Goal: Task Accomplishment & Management: Manage account settings

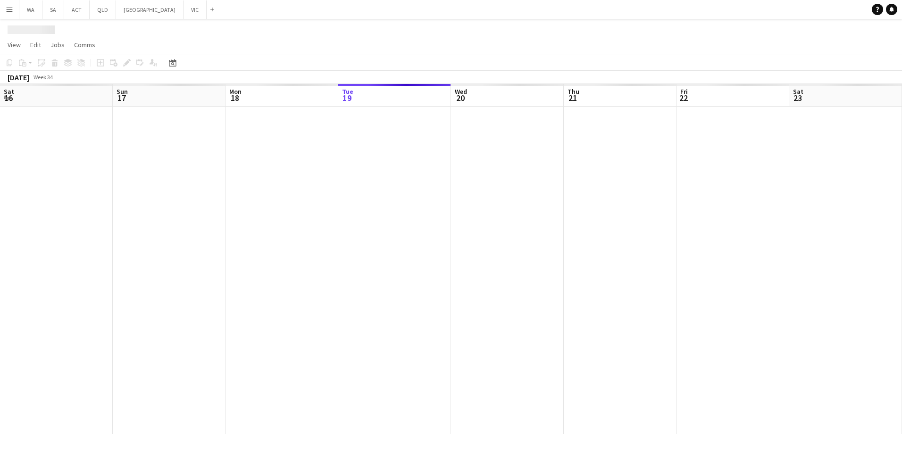
scroll to position [0, 226]
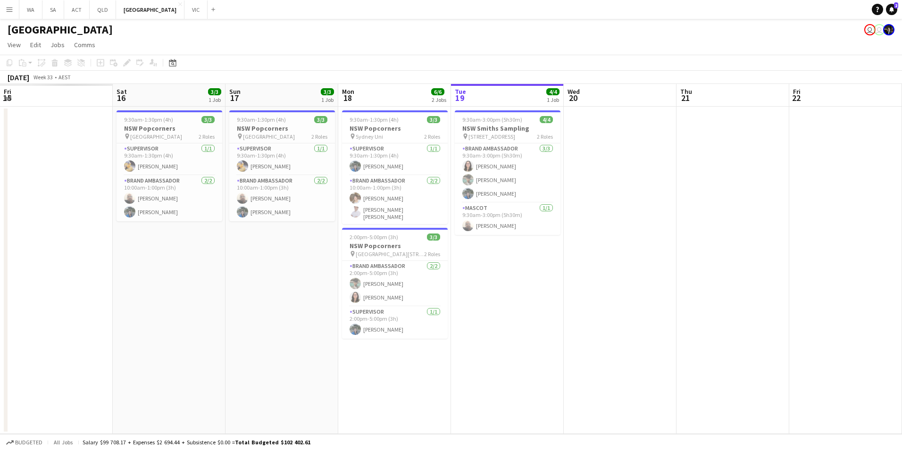
scroll to position [0, 268]
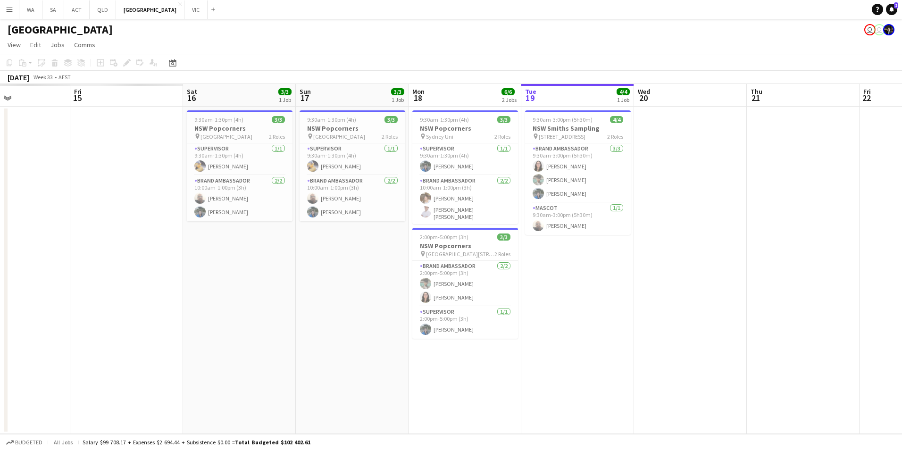
drag, startPoint x: 252, startPoint y: 283, endPoint x: 644, endPoint y: 293, distance: 391.3
click at [644, 293] on app-calendar-viewport "Tue 12 Wed 13 Thu 14 Fri 15 Sat 16 3/3 1 Job Sun 17 3/3 1 Job Mon 18 6/6 2 Jobs…" at bounding box center [451, 259] width 902 height 350
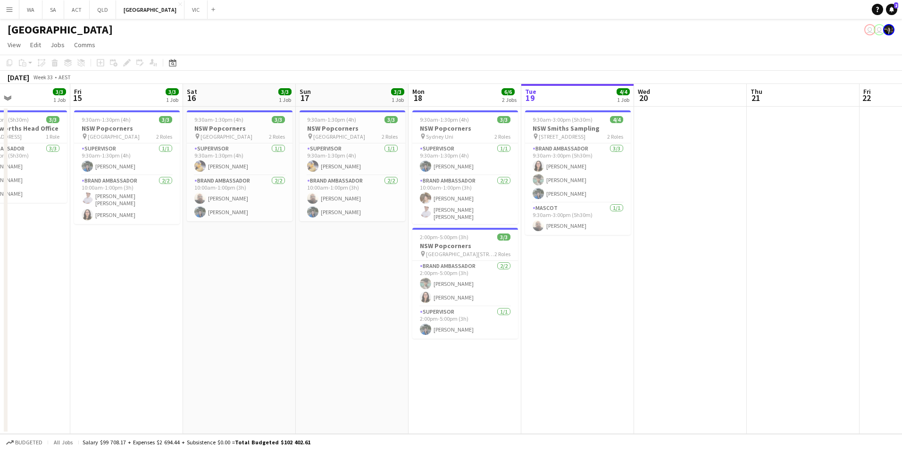
click at [15, 7] on button "Menu" at bounding box center [9, 9] width 19 height 19
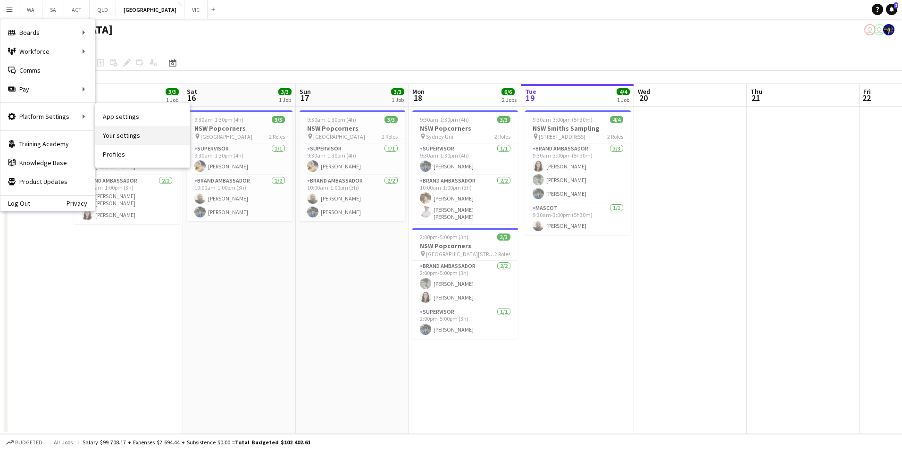
click at [148, 139] on link "Your settings" at bounding box center [142, 135] width 94 height 19
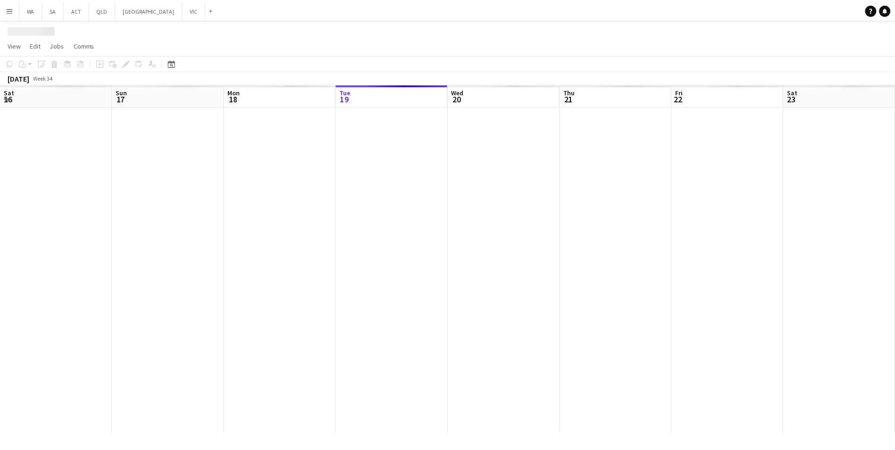
scroll to position [0, 226]
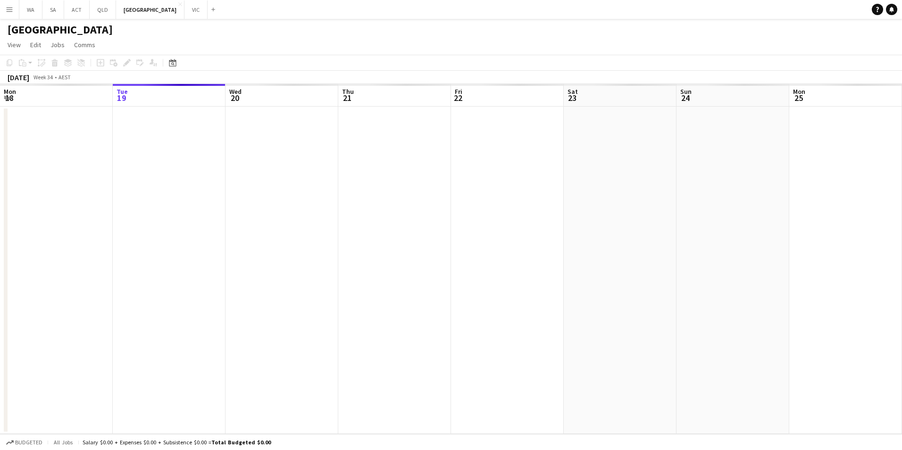
click at [7, 14] on button "Menu" at bounding box center [9, 9] width 19 height 19
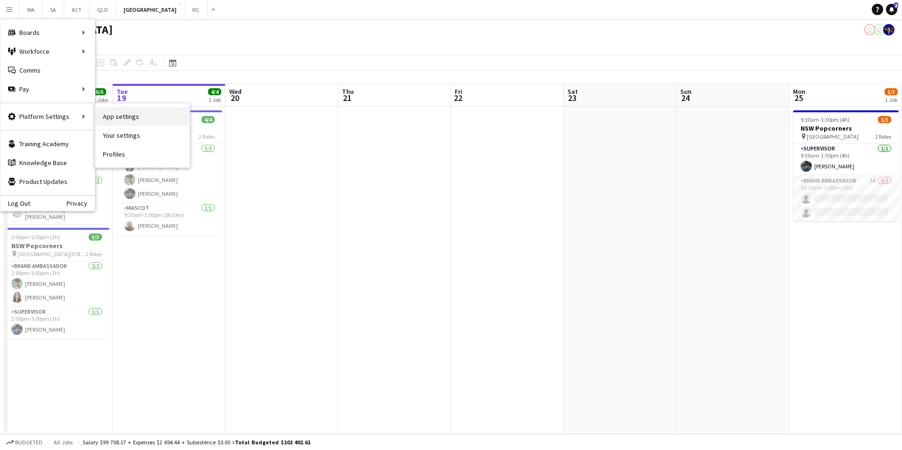
click at [135, 117] on link "App settings" at bounding box center [142, 116] width 94 height 19
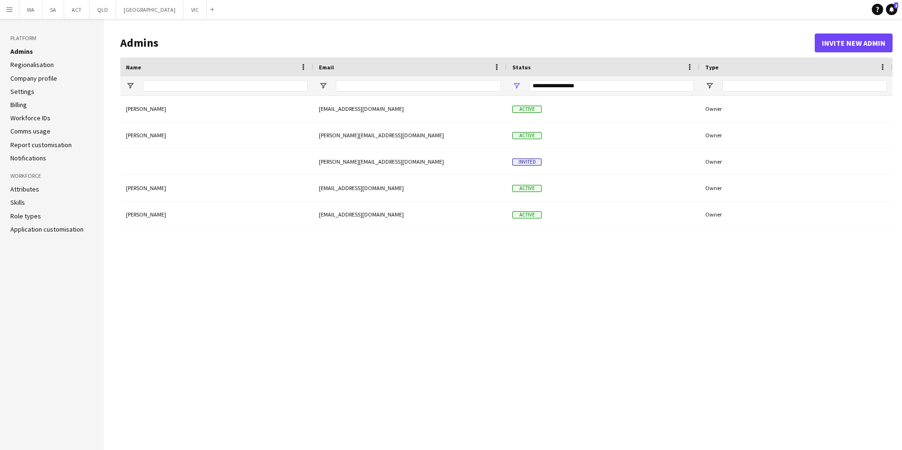
click at [3, 8] on button "Menu" at bounding box center [9, 9] width 19 height 19
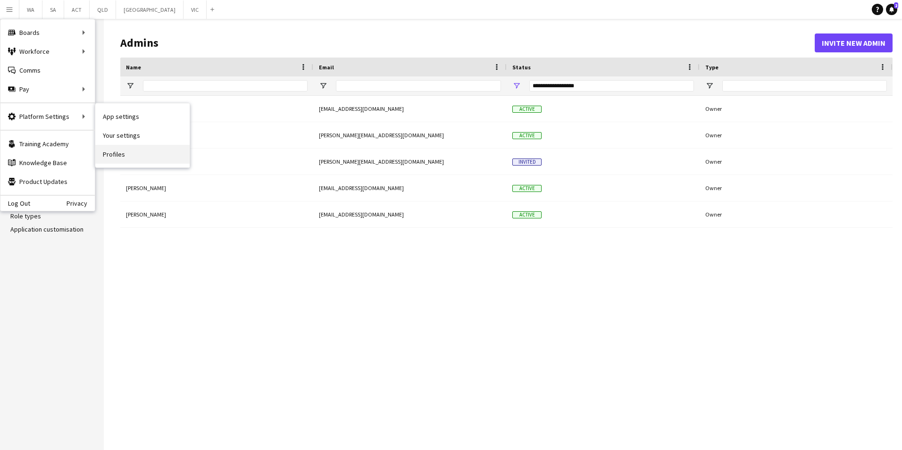
click at [151, 156] on link "Profiles" at bounding box center [142, 154] width 94 height 19
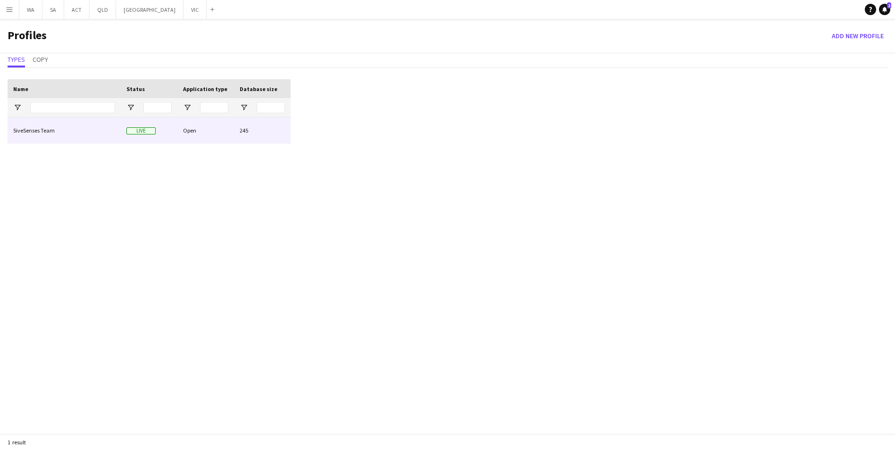
click at [33, 126] on div "5iveSenses Team" at bounding box center [64, 131] width 113 height 26
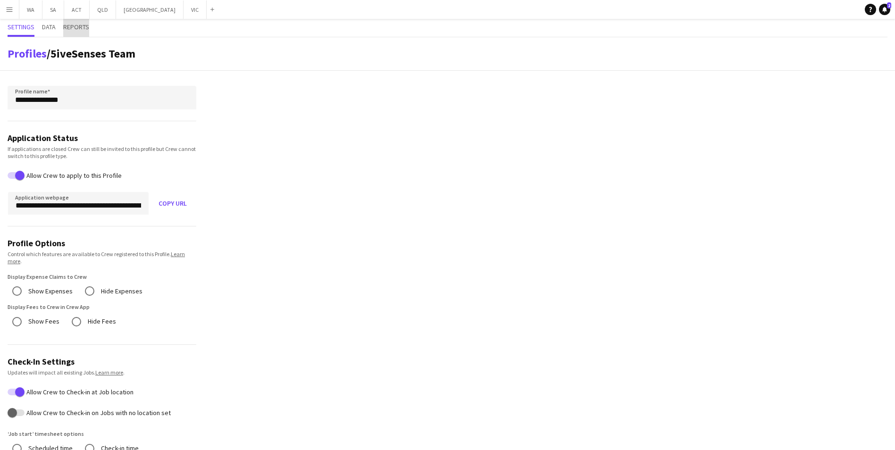
click at [74, 30] on span "Reports" at bounding box center [76, 27] width 26 height 7
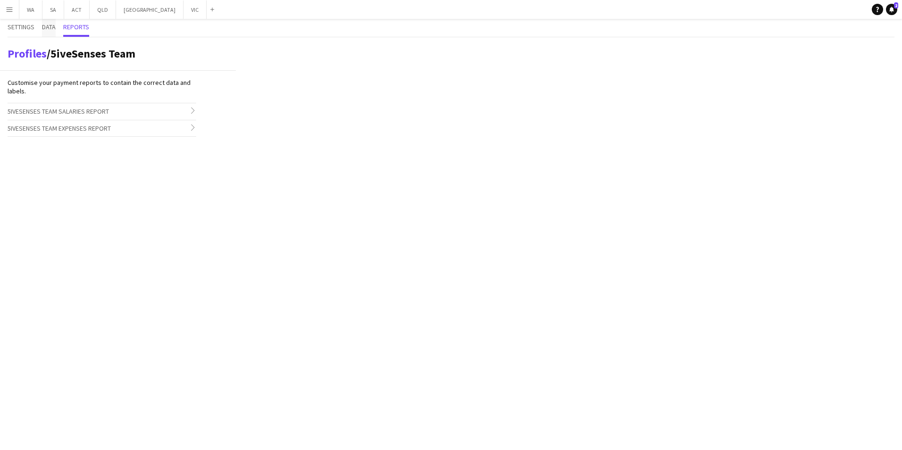
click at [46, 26] on span "Data" at bounding box center [49, 27] width 14 height 7
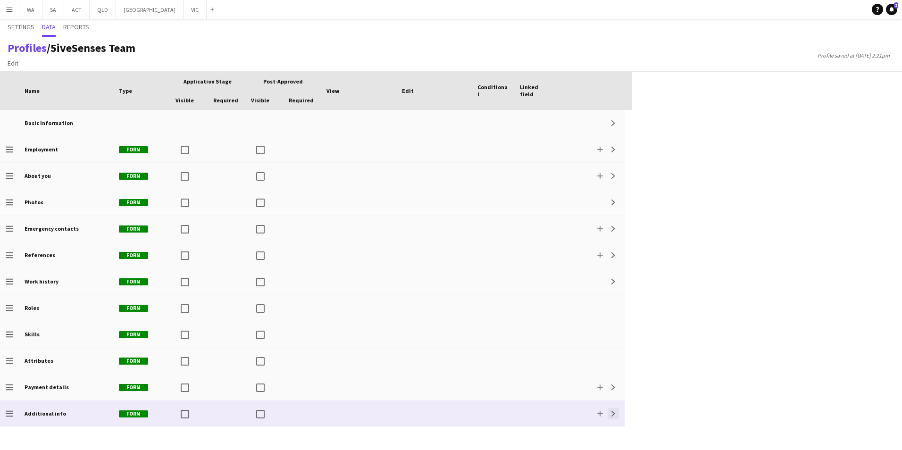
click at [618, 414] on button "Expand" at bounding box center [613, 413] width 11 height 11
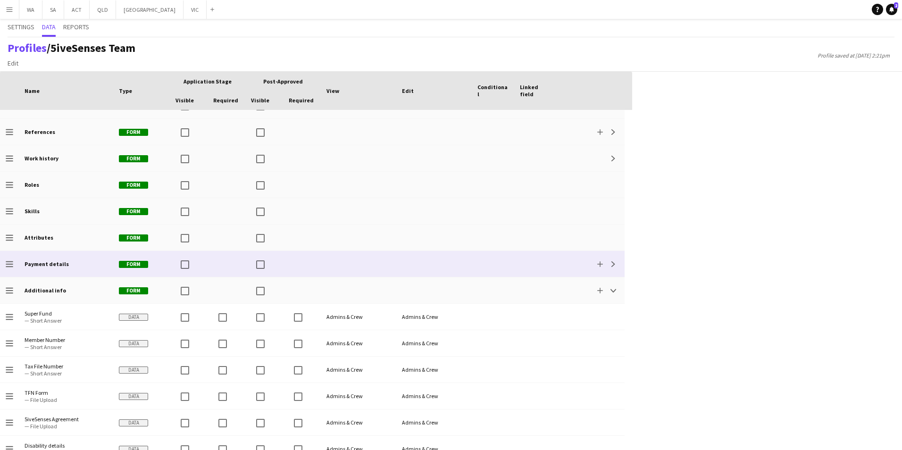
scroll to position [215, 0]
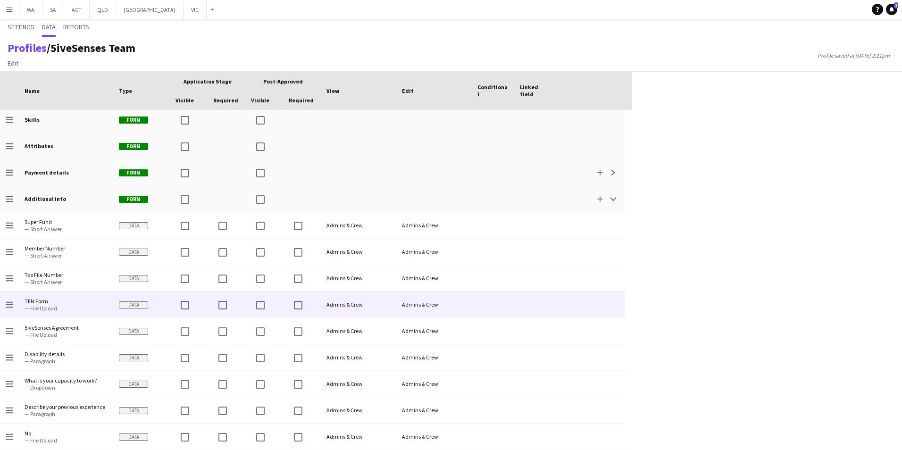
click at [78, 293] on span "TFN Form — File Upload" at bounding box center [66, 305] width 83 height 26
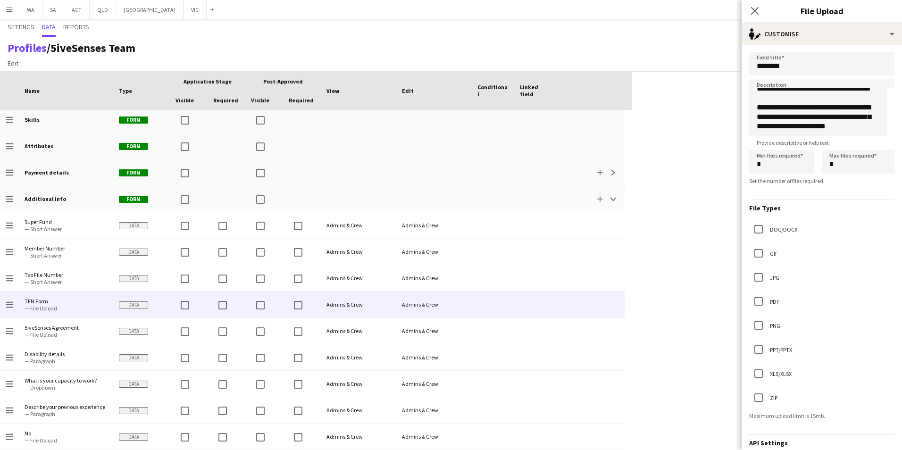
scroll to position [0, 0]
drag, startPoint x: 787, startPoint y: 134, endPoint x: 750, endPoint y: 103, distance: 48.0
click at [750, 103] on textarea "**********" at bounding box center [818, 108] width 138 height 57
paste textarea
type textarea "**********"
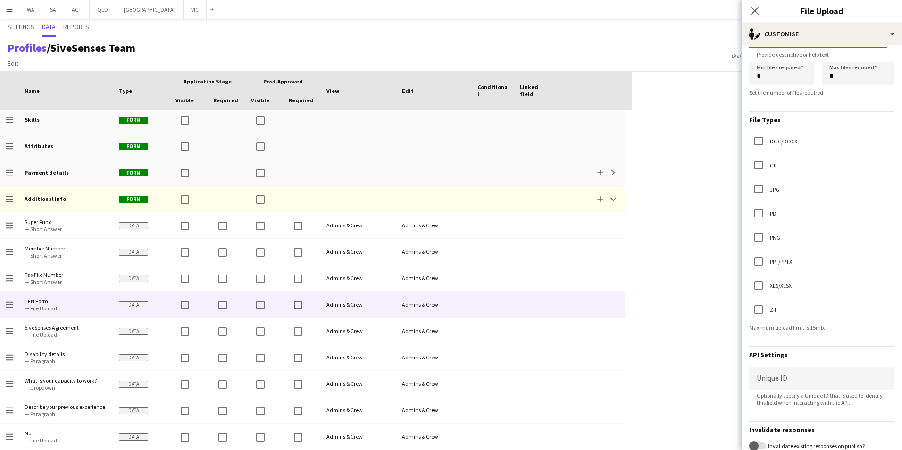
scroll to position [167, 0]
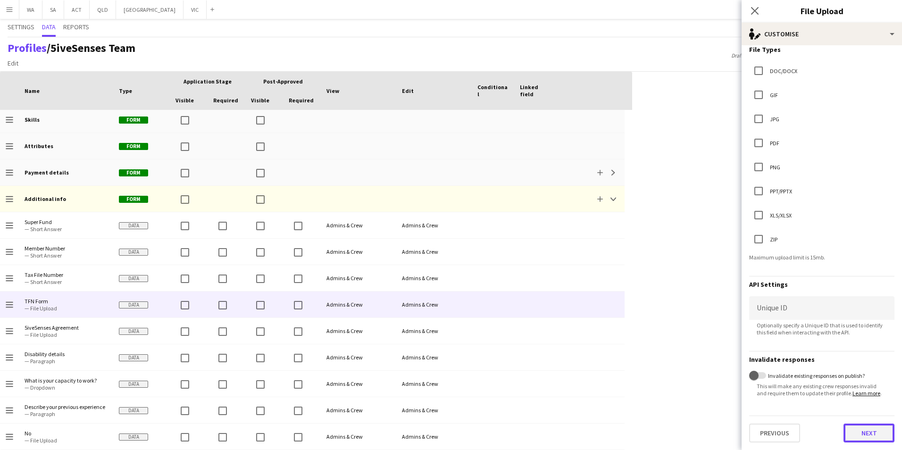
click at [857, 434] on button "Next" at bounding box center [869, 433] width 51 height 19
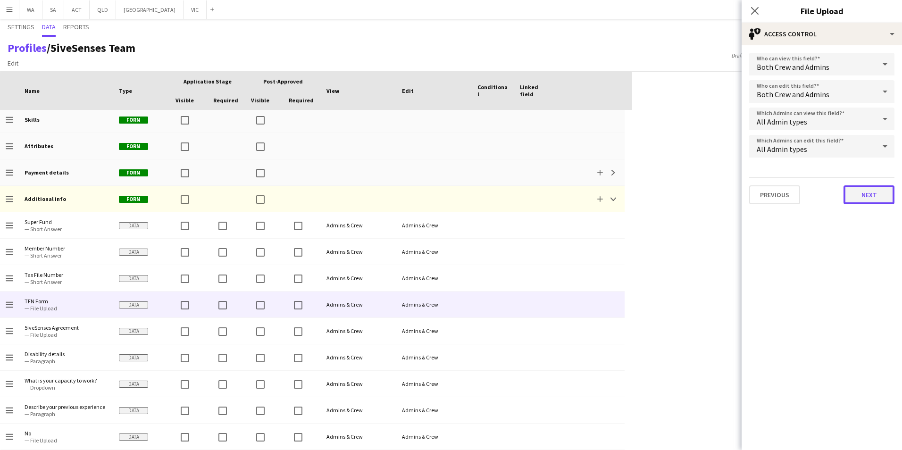
click at [883, 193] on button "Next" at bounding box center [869, 194] width 51 height 19
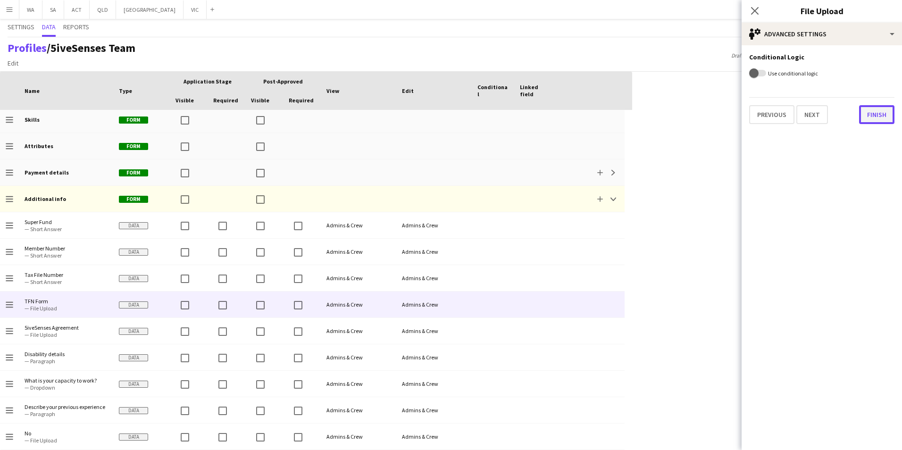
click at [877, 121] on button "Finish" at bounding box center [876, 114] width 35 height 19
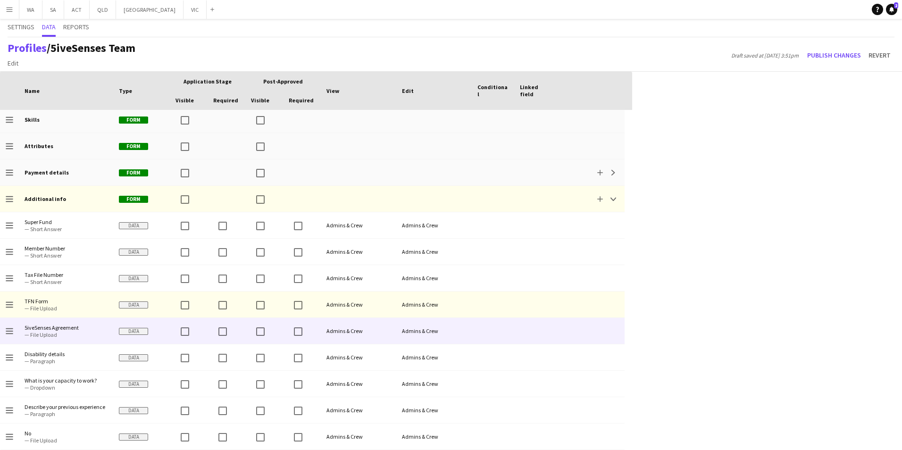
click at [72, 327] on span "5iveSenses Agreement" at bounding box center [66, 327] width 83 height 7
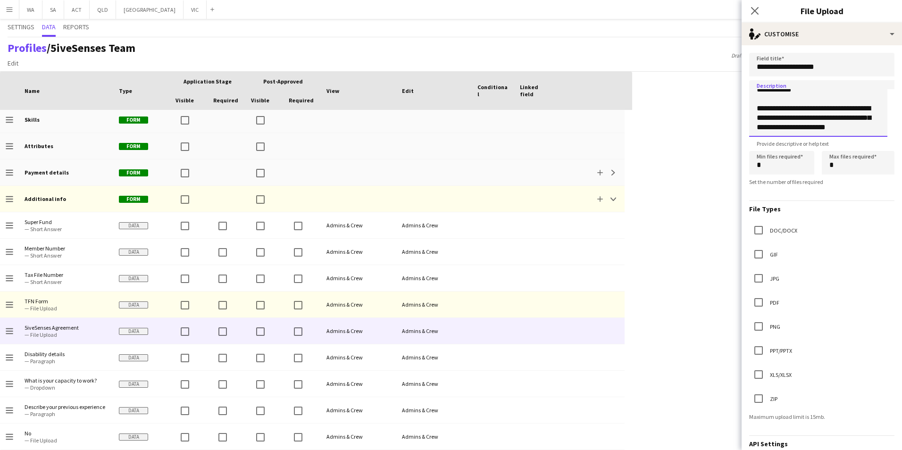
scroll to position [24, 0]
drag, startPoint x: 755, startPoint y: 122, endPoint x: 851, endPoint y: 139, distance: 97.3
click at [851, 139] on app-form-group "**********" at bounding box center [821, 113] width 145 height 67
paste textarea
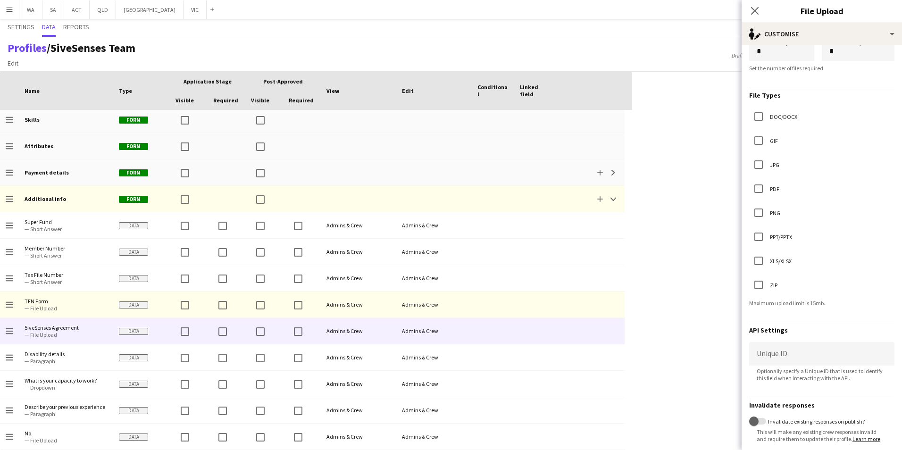
scroll to position [167, 0]
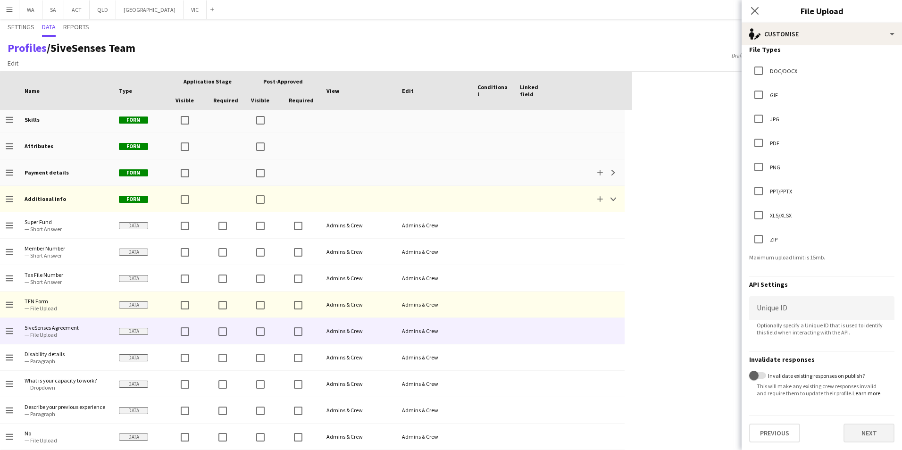
type textarea "**********"
click at [865, 437] on button "Next" at bounding box center [869, 433] width 51 height 19
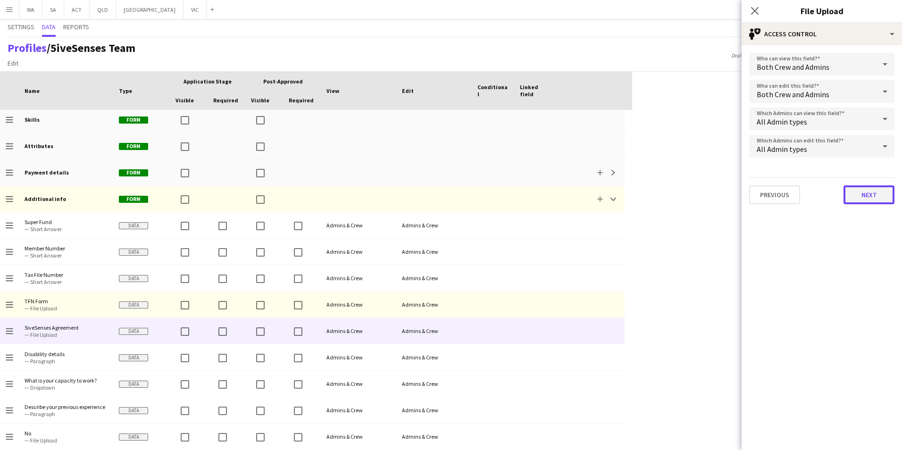
click at [860, 197] on button "Next" at bounding box center [869, 194] width 51 height 19
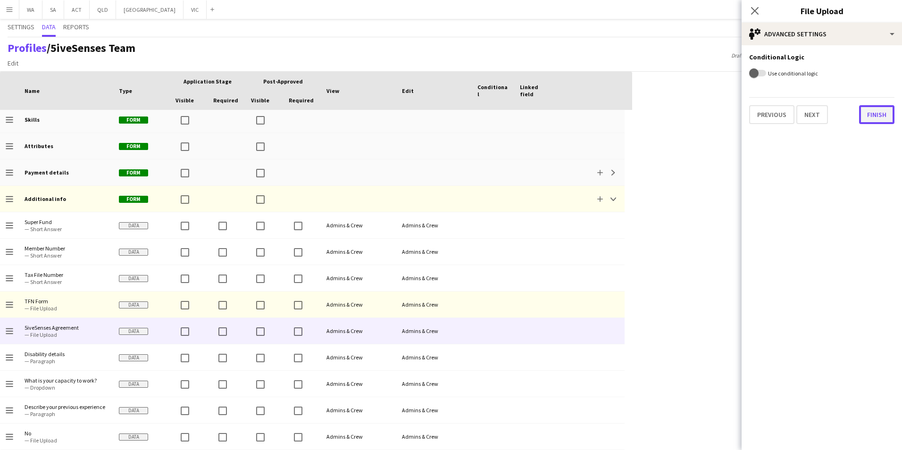
click at [886, 120] on button "Finish" at bounding box center [876, 114] width 35 height 19
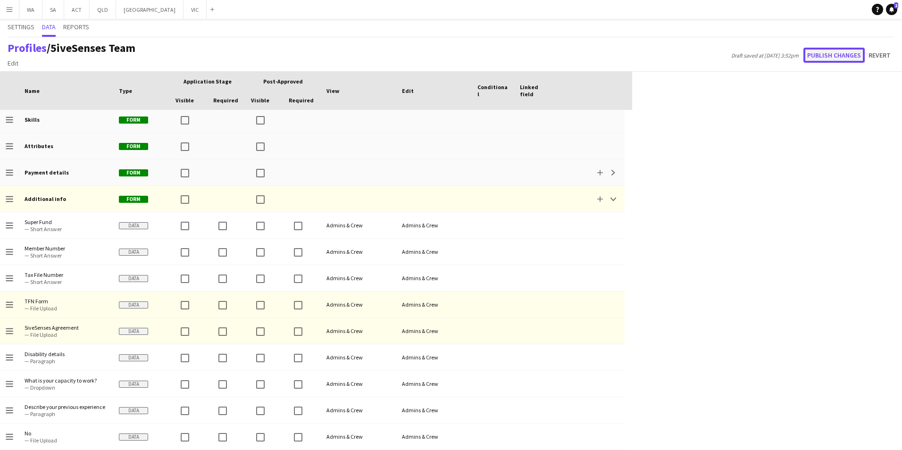
click at [842, 56] on button "Publish changes" at bounding box center [834, 55] width 61 height 15
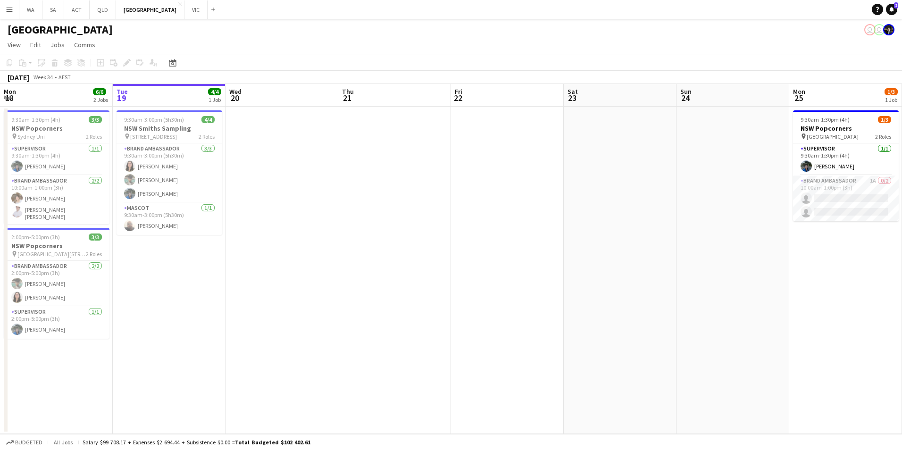
click at [714, 182] on app-date-cell at bounding box center [733, 270] width 113 height 327
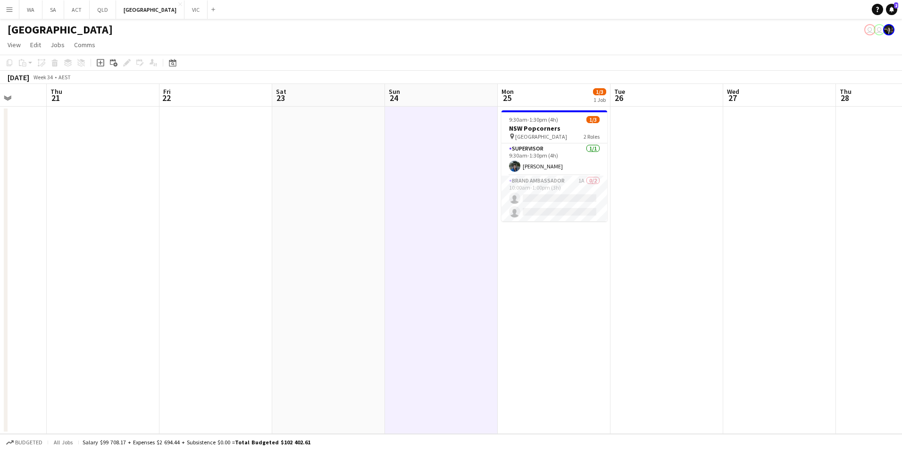
drag, startPoint x: 721, startPoint y: 276, endPoint x: 444, endPoint y: 253, distance: 277.9
click at [444, 253] on app-calendar-viewport "Mon 18 6/6 2 Jobs Tue 19 4/4 1 Job Wed 20 Thu 21 Fri 22 Sat 23 Sun 24 Mon 25 1/…" at bounding box center [451, 259] width 902 height 350
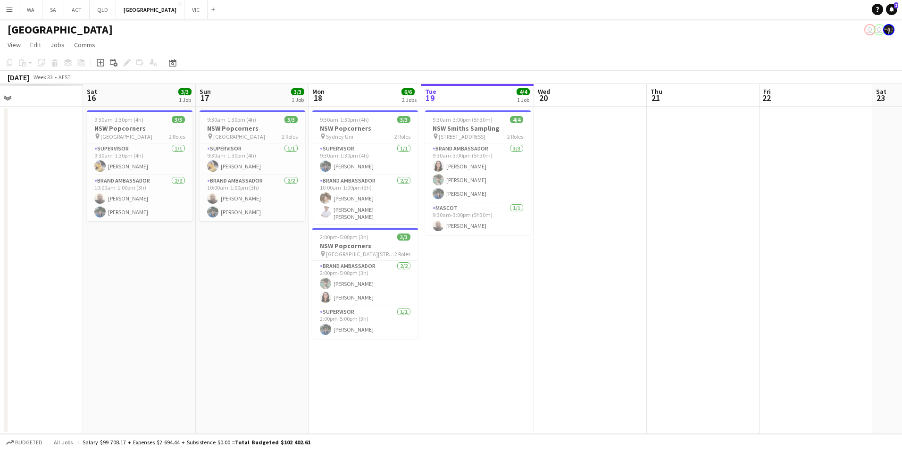
drag, startPoint x: 404, startPoint y: 319, endPoint x: 888, endPoint y: 344, distance: 484.3
click at [888, 344] on app-calendar-viewport "Wed 13 Thu 14 Fri 15 Sat 16 3/3 1 Job Sun 17 3/3 1 Job Mon 18 6/6 2 Jobs Tue 19…" at bounding box center [451, 259] width 902 height 350
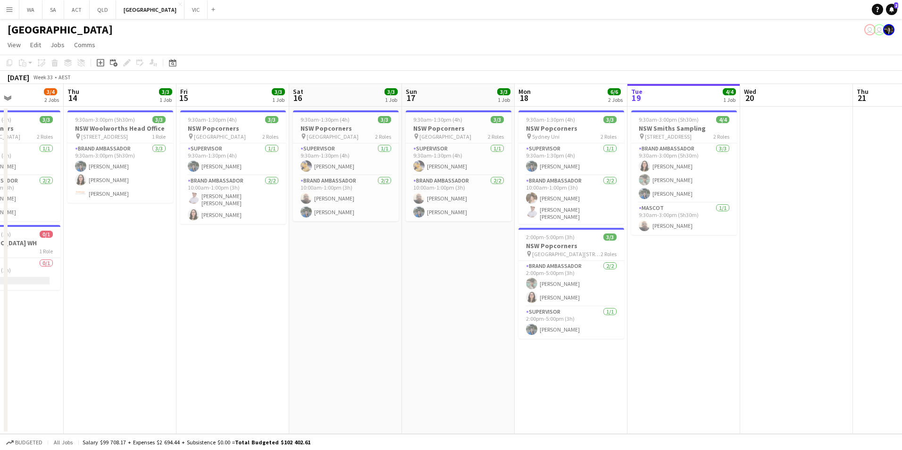
drag, startPoint x: 543, startPoint y: 286, endPoint x: 818, endPoint y: 286, distance: 275.1
click at [818, 286] on app-calendar-viewport "Mon 11 Tue 12 Wed 13 3/4 2 Jobs Thu 14 3/3 1 Job Fri 15 3/3 1 Job Sat 16 3/3 1 …" at bounding box center [451, 259] width 902 height 350
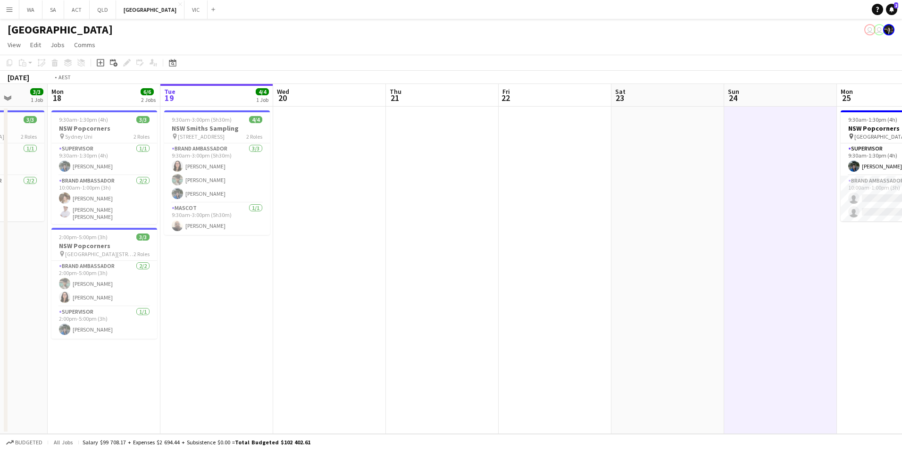
drag, startPoint x: 823, startPoint y: 289, endPoint x: 130, endPoint y: 272, distance: 693.0
click at [130, 272] on app-calendar-viewport "Fri 15 3/3 1 Job Sat 16 3/3 1 Job Sun 17 3/3 1 Job Mon 18 6/6 2 Jobs Tue 19 4/4…" at bounding box center [451, 259] width 902 height 350
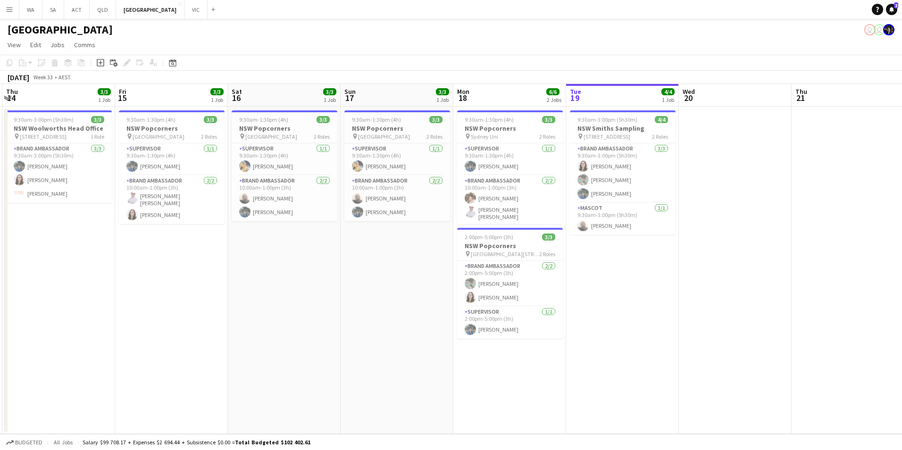
drag, startPoint x: 348, startPoint y: 273, endPoint x: 869, endPoint y: 344, distance: 525.8
click at [869, 344] on app-calendar-viewport "Wed 13 3/4 2 Jobs Thu 14 3/3 1 Job Fri 15 3/3 1 Job Sat 16 3/3 1 Job Sun 17 3/3…" at bounding box center [451, 259] width 902 height 350
click at [702, 291] on app-date-cell at bounding box center [735, 270] width 113 height 327
